Goal: Transaction & Acquisition: Book appointment/travel/reservation

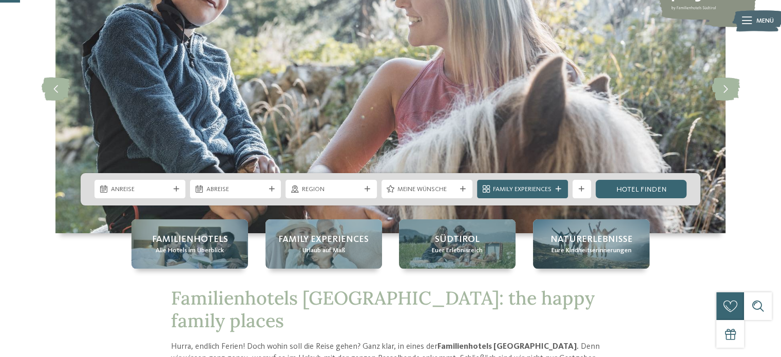
click at [174, 195] on div "Anreise" at bounding box center [140, 189] width 91 height 18
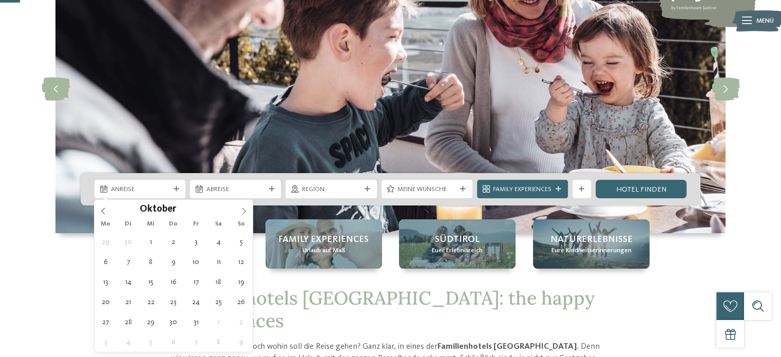
click at [244, 209] on icon at bounding box center [243, 211] width 7 height 7
type div "[DATE]"
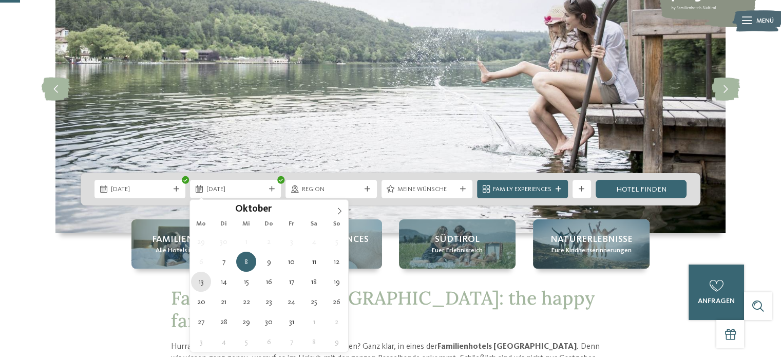
type div "[DATE]"
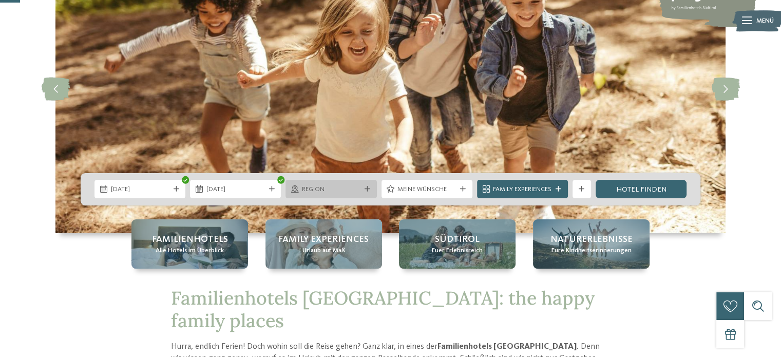
click at [366, 192] on icon at bounding box center [368, 189] width 6 height 6
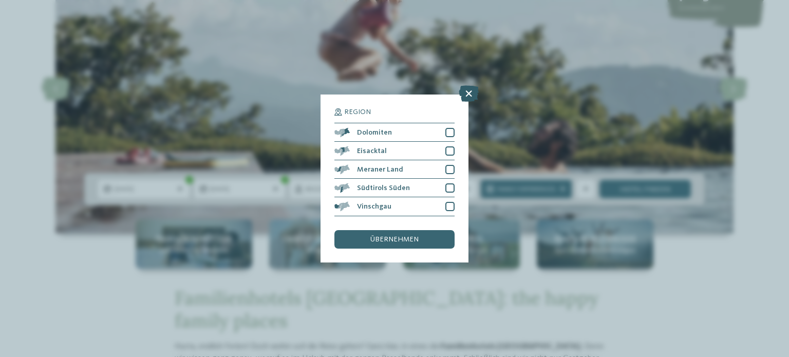
click at [469, 96] on icon at bounding box center [469, 94] width 20 height 16
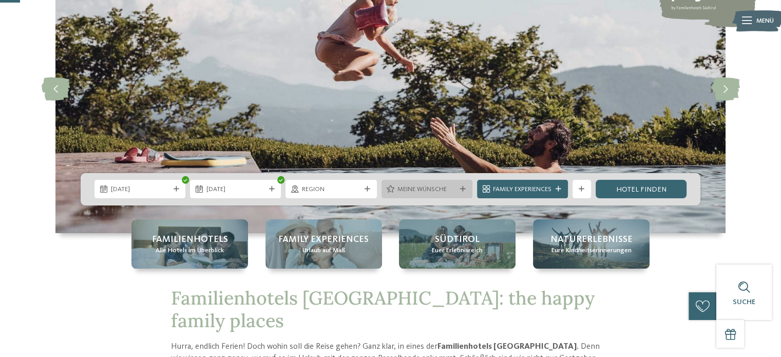
click at [460, 185] on div "Meine Wünsche" at bounding box center [427, 189] width 91 height 18
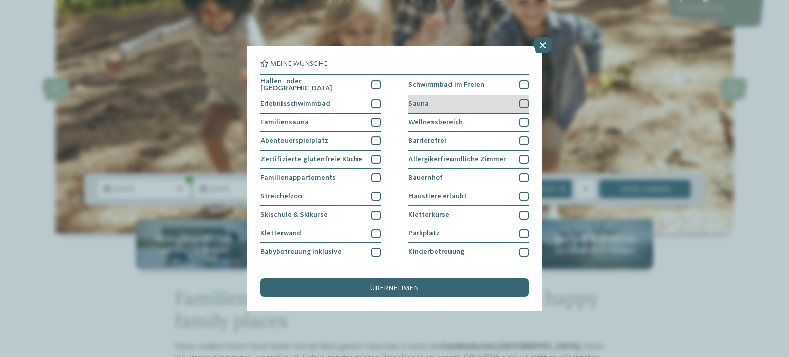
click at [519, 104] on div at bounding box center [523, 103] width 9 height 9
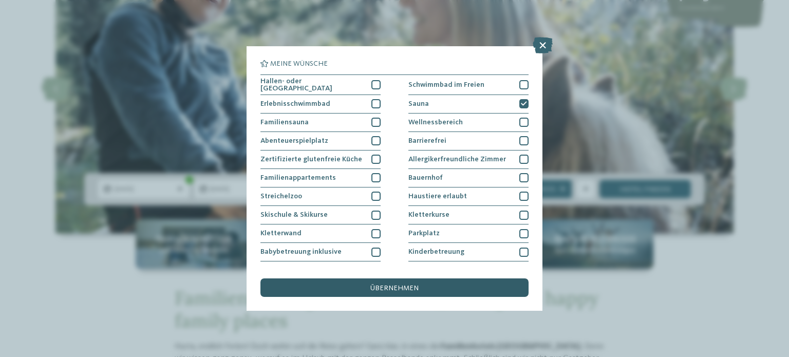
click at [416, 289] on span "übernehmen" at bounding box center [394, 288] width 48 height 7
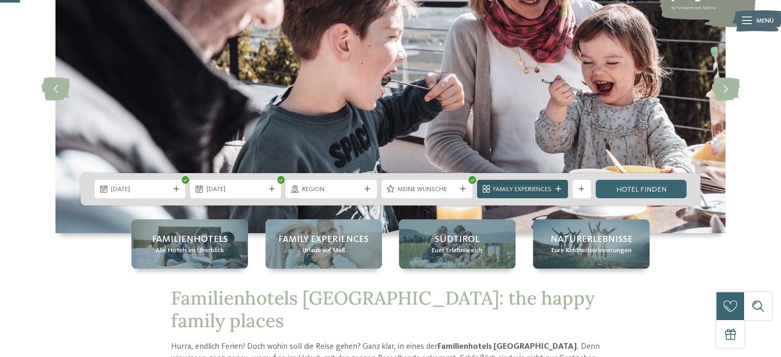
click at [562, 191] on div at bounding box center [558, 189] width 9 height 6
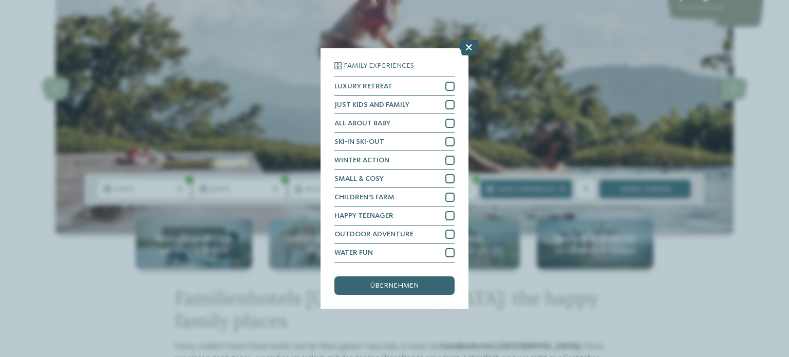
click at [469, 51] on icon at bounding box center [469, 48] width 20 height 16
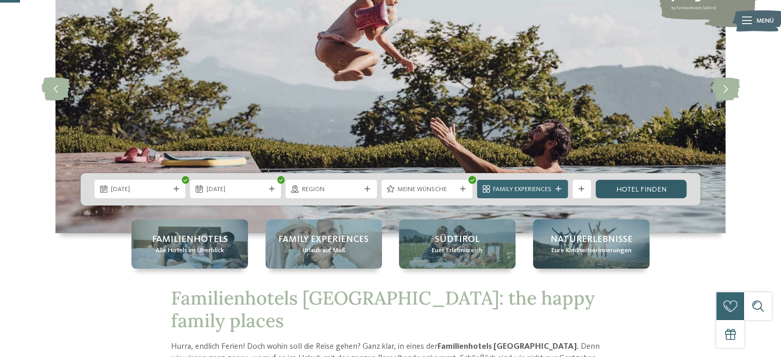
click at [629, 185] on link "Hotel finden" at bounding box center [641, 189] width 91 height 18
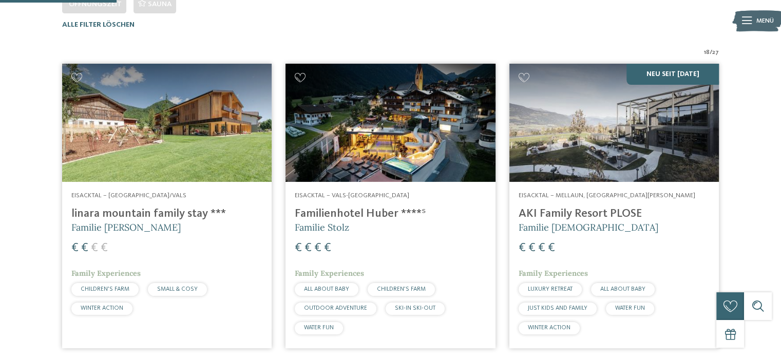
scroll to position [373, 0]
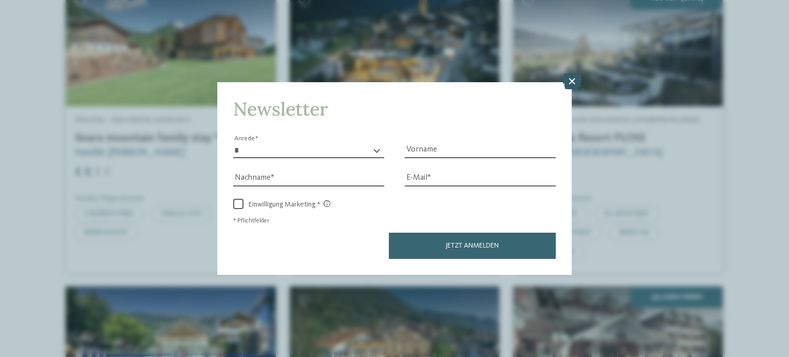
click at [575, 83] on icon at bounding box center [572, 81] width 20 height 16
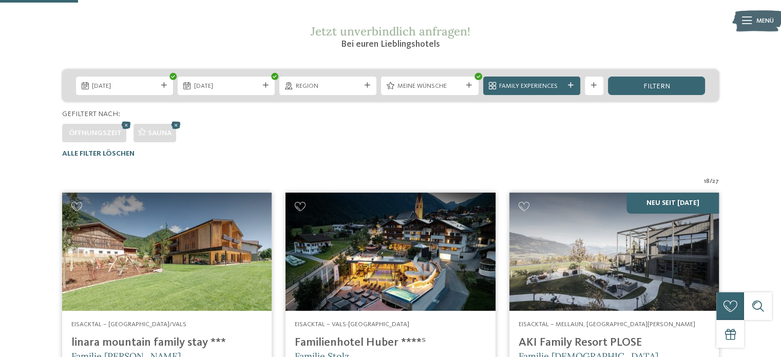
scroll to position [234, 0]
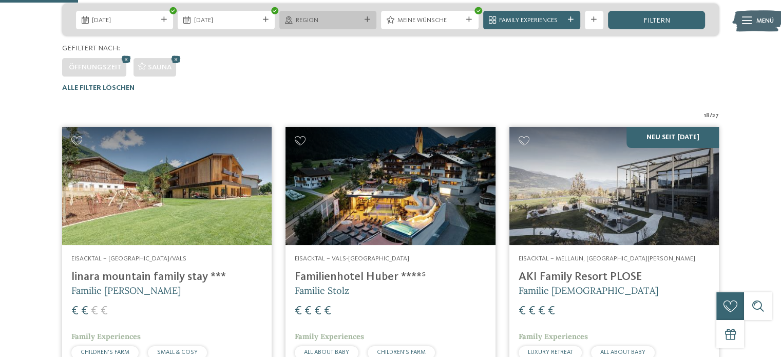
click at [339, 24] on span "Region" at bounding box center [328, 20] width 65 height 9
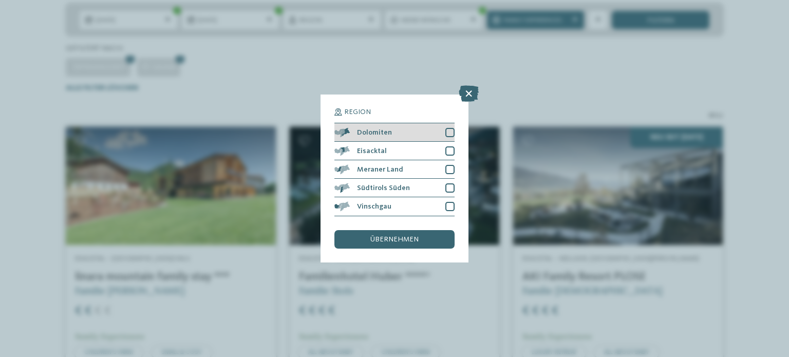
click at [449, 133] on div at bounding box center [449, 132] width 9 height 9
click at [450, 133] on icon at bounding box center [450, 132] width 6 height 6
click at [470, 94] on icon at bounding box center [469, 94] width 20 height 16
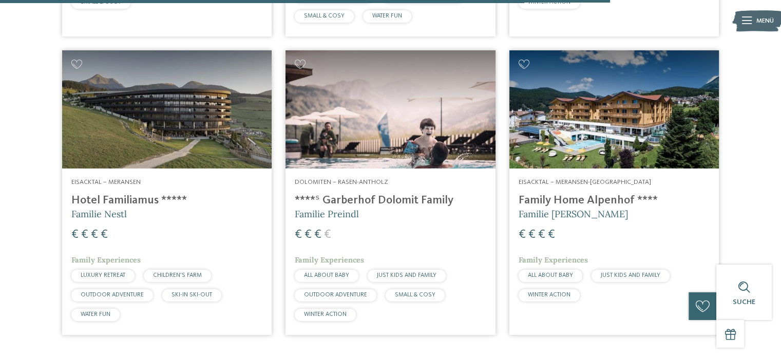
scroll to position [1826, 0]
